Goal: Information Seeking & Learning: Learn about a topic

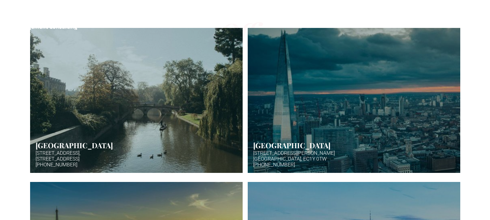
scroll to position [142, 0]
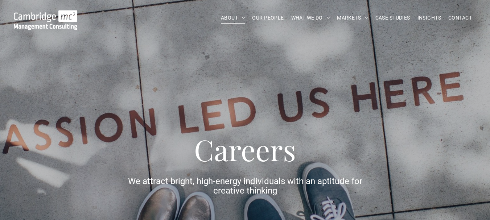
scroll to position [142, 0]
